Goal: Navigation & Orientation: Understand site structure

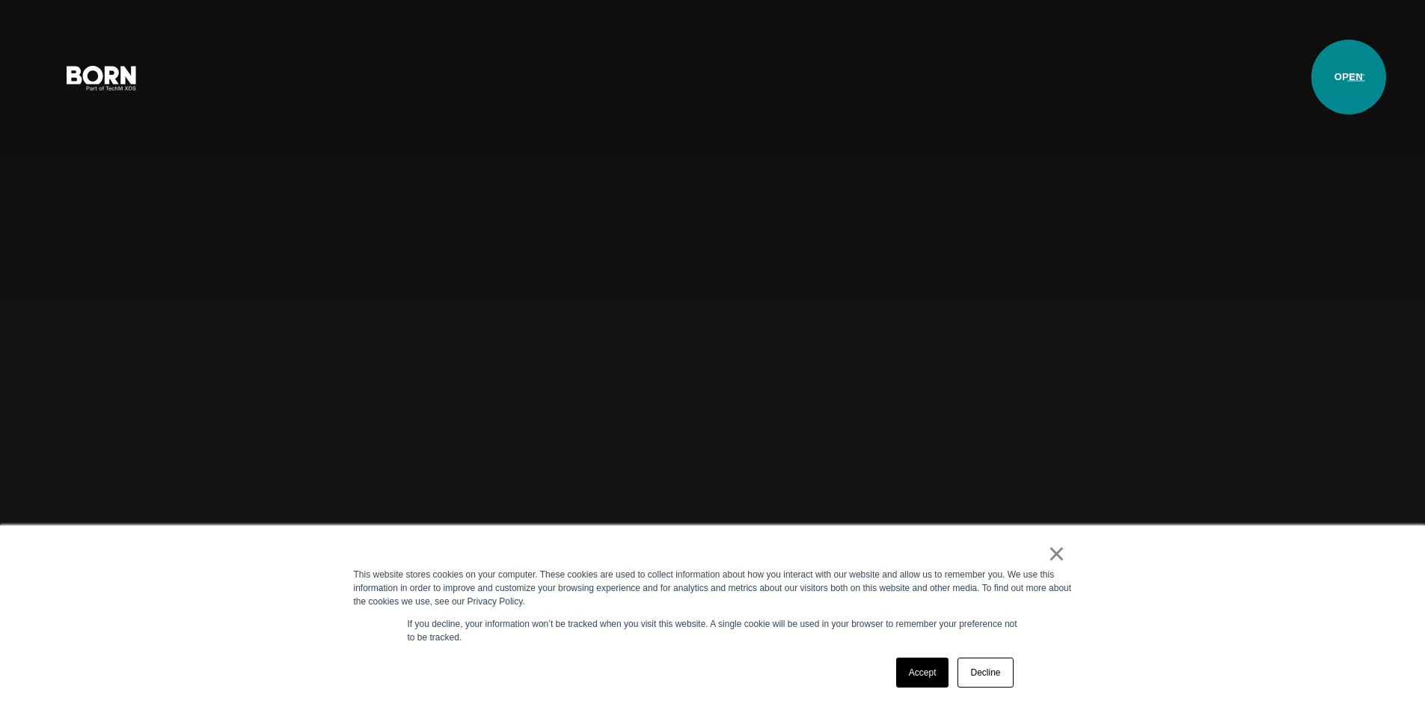
click at [1349, 77] on button "Primary Menu" at bounding box center [1356, 76] width 36 height 31
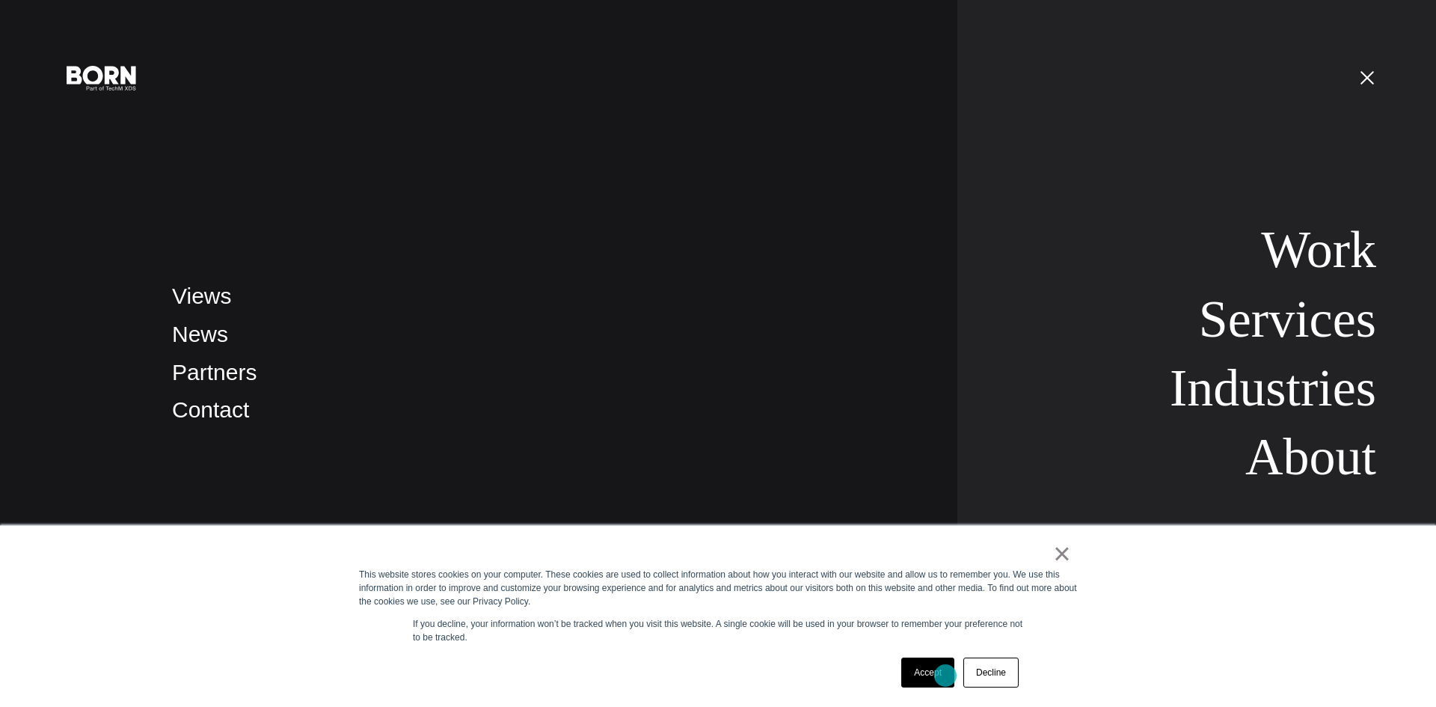
click at [946, 676] on link "Accept" at bounding box center [927, 673] width 53 height 30
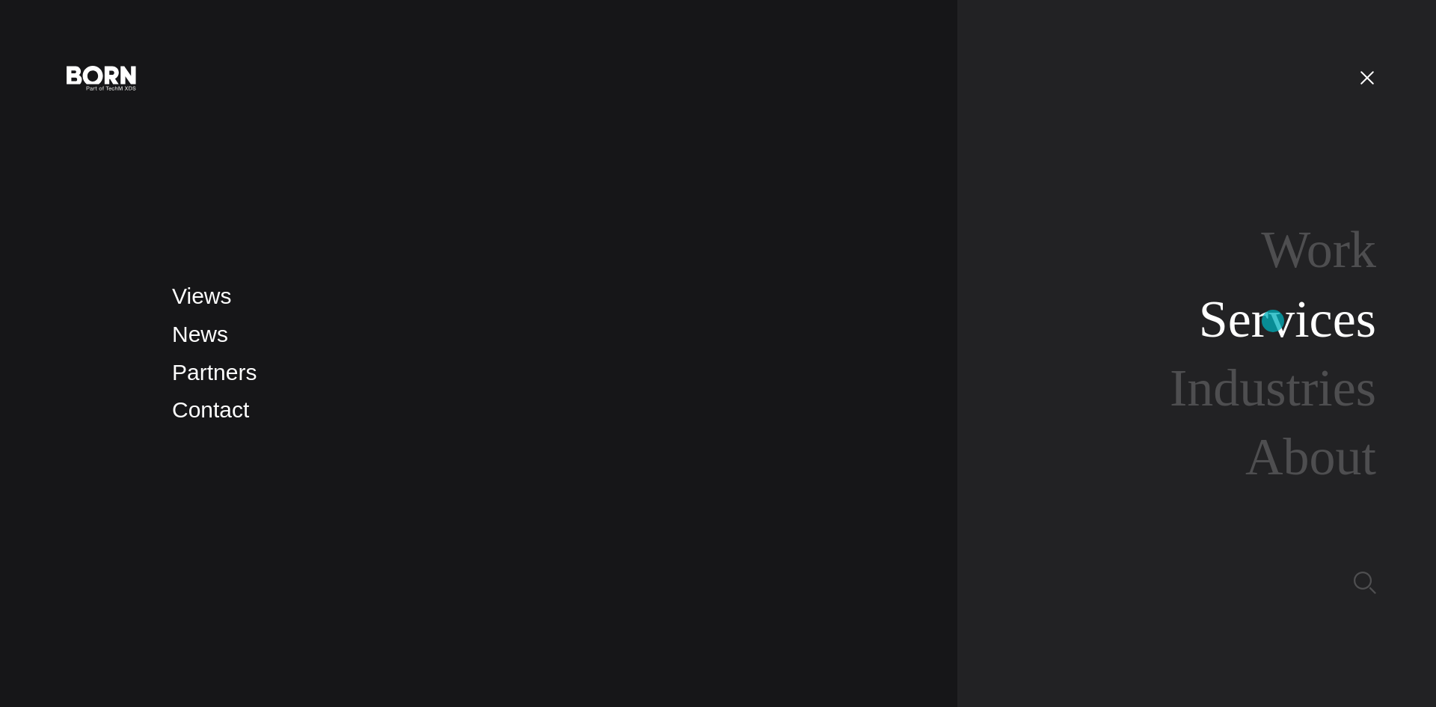
click at [1273, 321] on link "Services" at bounding box center [1287, 319] width 177 height 58
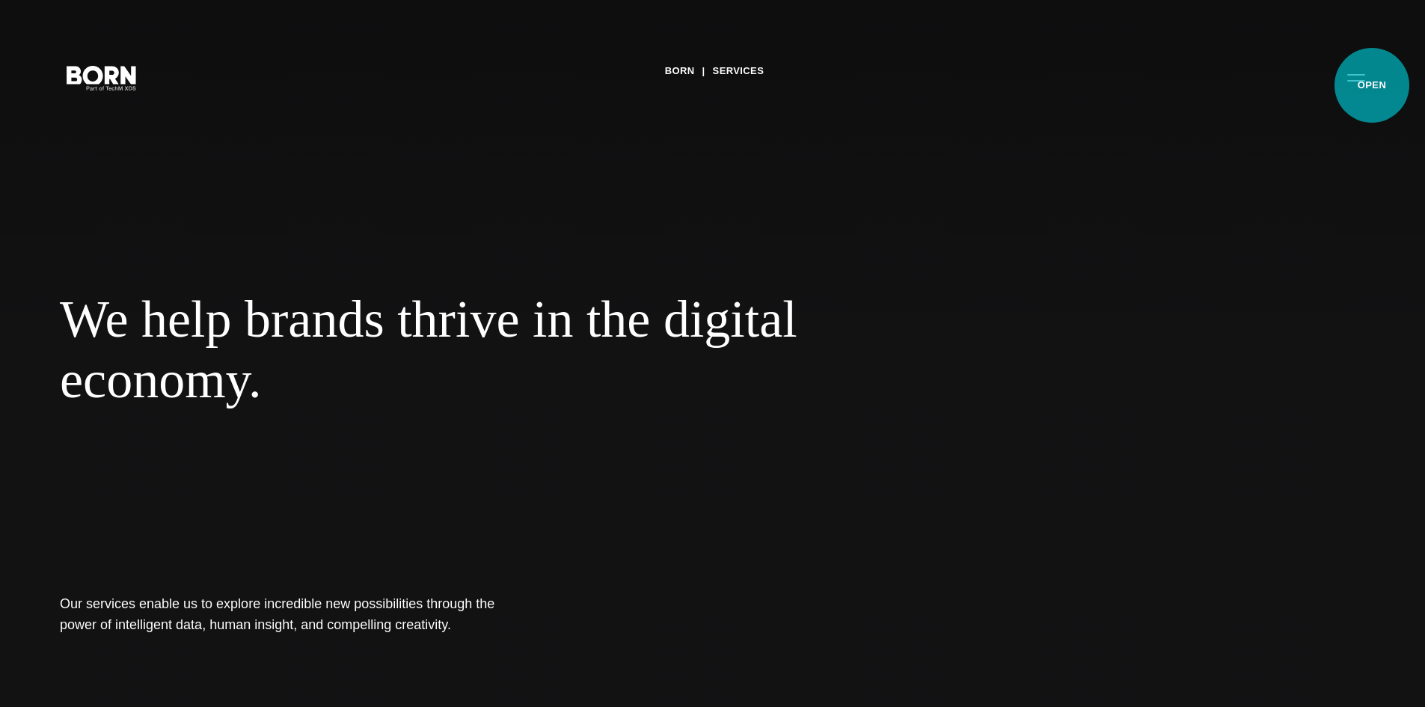
click at [1372, 85] on button "Primary Menu" at bounding box center [1356, 76] width 36 height 31
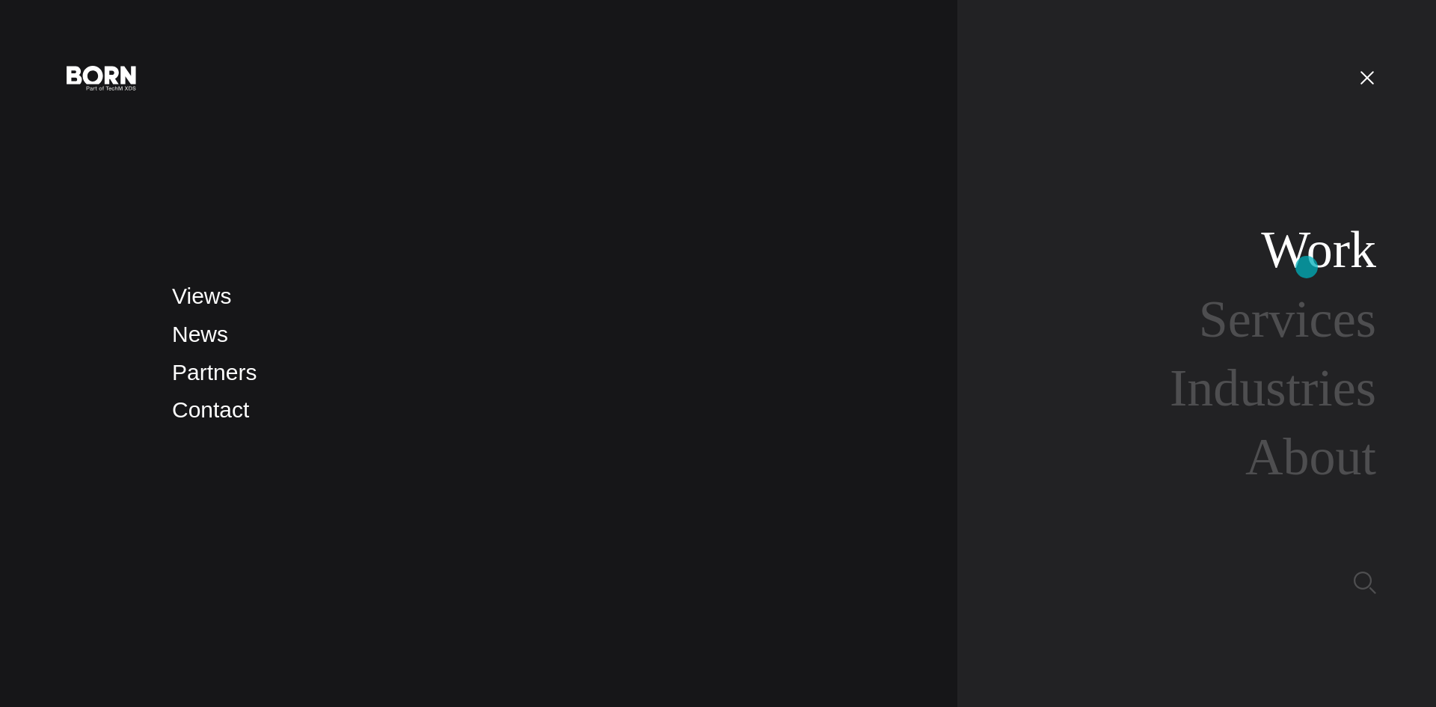
click at [1307, 267] on link "Work" at bounding box center [1318, 250] width 115 height 58
